Goal: Navigation & Orientation: Find specific page/section

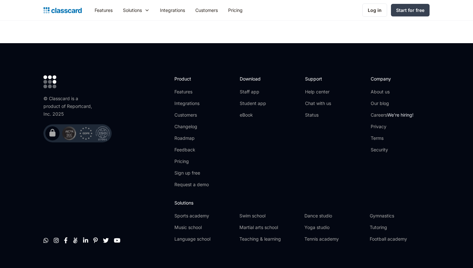
scroll to position [2099, 0]
click at [377, 112] on link "Careers We're hiring!" at bounding box center [392, 115] width 43 height 6
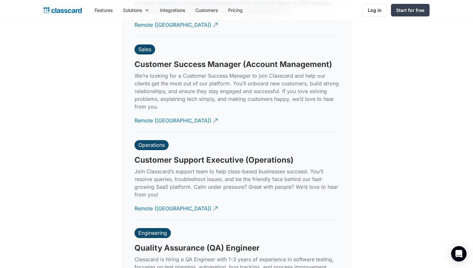
scroll to position [1895, 0]
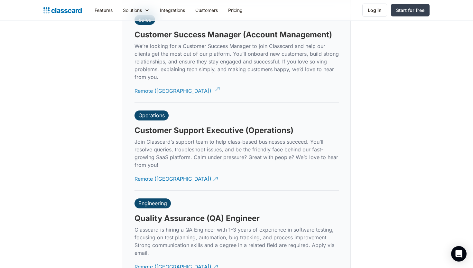
click at [155, 85] on div "Remote ([GEOGRAPHIC_DATA])" at bounding box center [173, 88] width 77 height 13
